Goal: Task Accomplishment & Management: Manage account settings

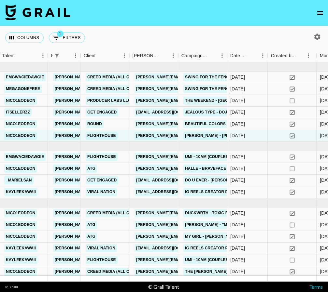
scroll to position [0, 218]
click at [171, 26] on div "Columns 1 Filters + Booking" at bounding box center [164, 37] width 328 height 23
click at [262, 11] on icon "open drawer" at bounding box center [320, 13] width 8 height 8
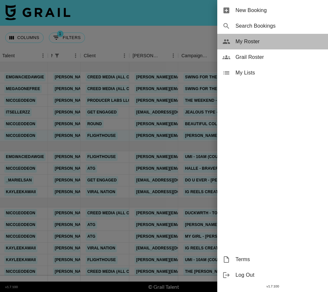
click at [262, 43] on span "My Roster" at bounding box center [278, 42] width 87 height 8
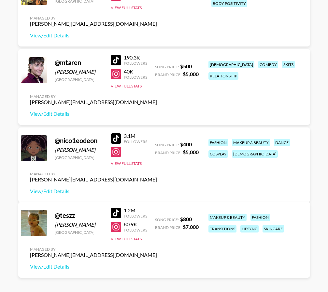
scroll to position [1262, 0]
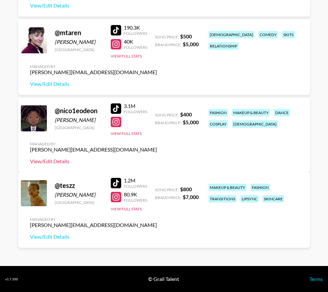
click at [157, 158] on link "View/Edit Details" at bounding box center [93, 161] width 127 height 7
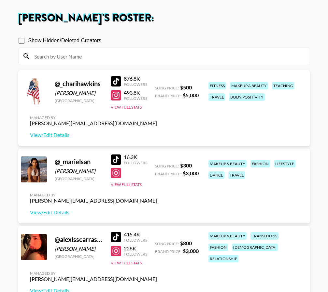
scroll to position [0, 0]
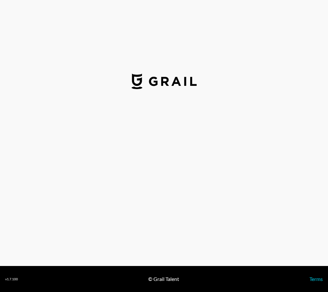
select select "USD"
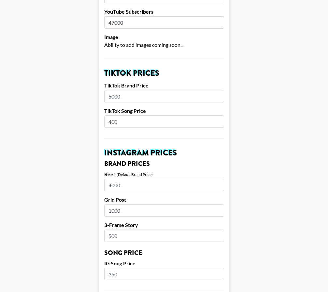
scroll to position [197, 0]
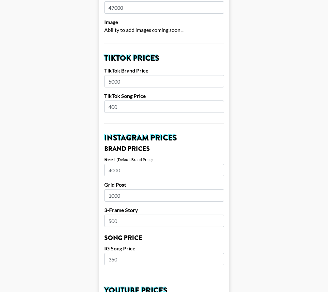
drag, startPoint x: 119, startPoint y: 98, endPoint x: 93, endPoint y: 98, distance: 25.7
click at [93, 98] on main "Airtable ID: recUuuFzd64S6pamM Manager(s) [PERSON_NAME][EMAIL_ADDRESS][DOMAIN_N…" at bounding box center [163, 250] width 317 height 820
type input "600"
click at [280, 160] on main "Airtable ID: recUuuFzd64S6pamM Manager(s) [PERSON_NAME][EMAIL_ADDRESS][DOMAIN_N…" at bounding box center [163, 250] width 317 height 820
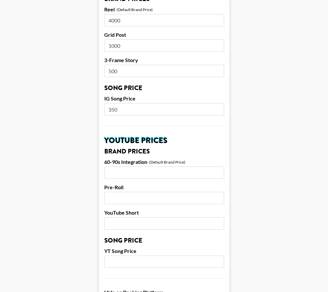
scroll to position [591, 0]
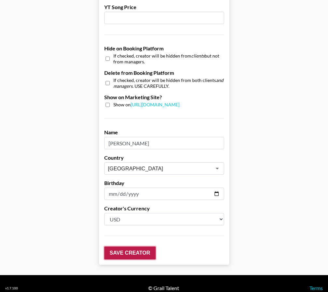
click at [140, 247] on input "Save Creator" at bounding box center [129, 253] width 51 height 13
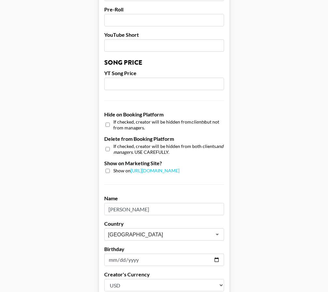
scroll to position [612, 0]
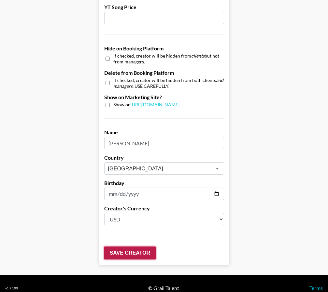
click at [133, 248] on input "Save Creator" at bounding box center [129, 253] width 51 height 13
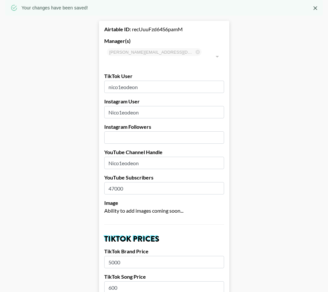
scroll to position [0, 0]
